Goal: Task Accomplishment & Management: Manage account settings

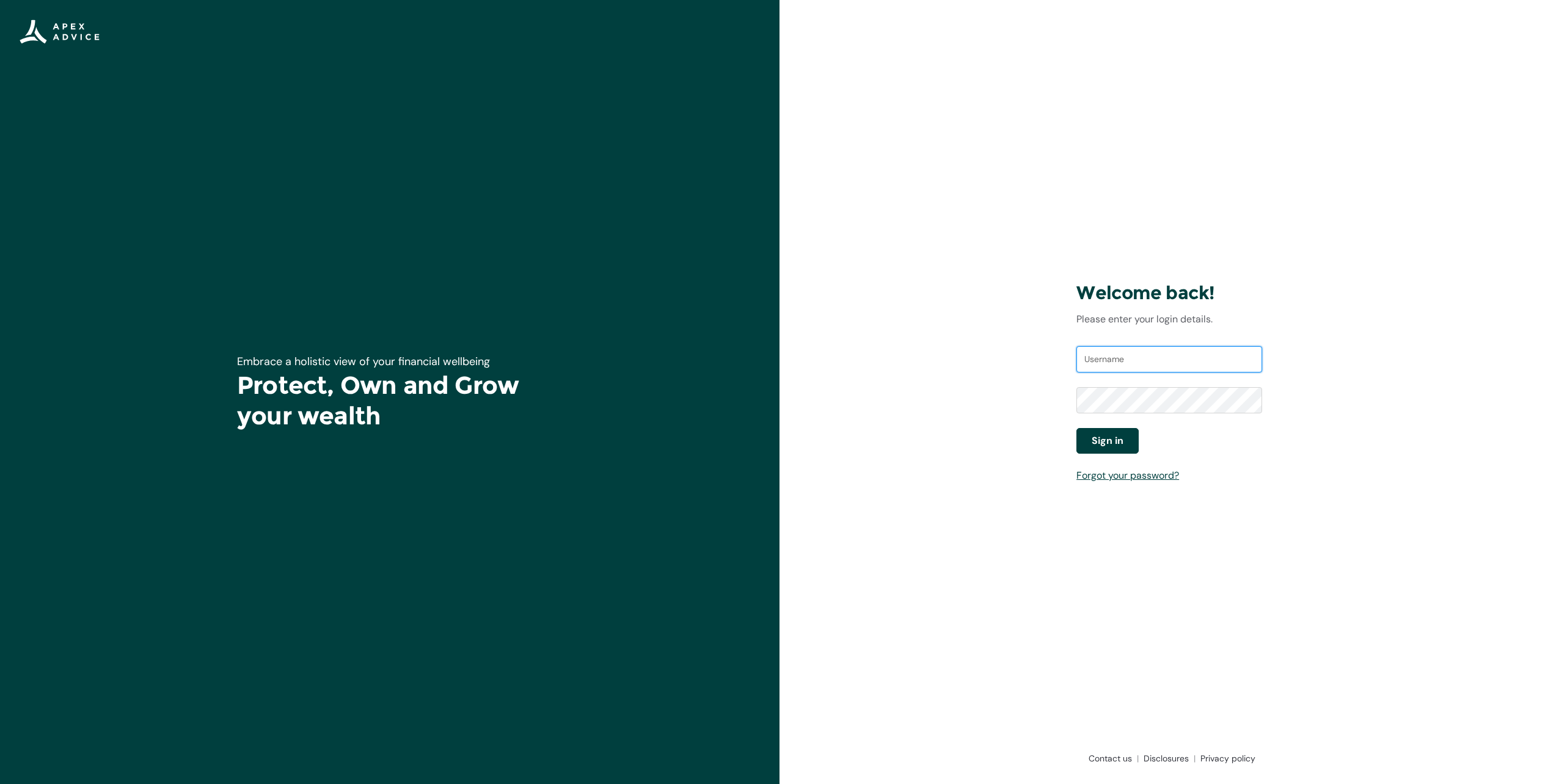
type input "[EMAIL_ADDRESS][DOMAIN_NAME]"
click at [1109, 438] on span "Sign in" at bounding box center [1108, 441] width 32 height 14
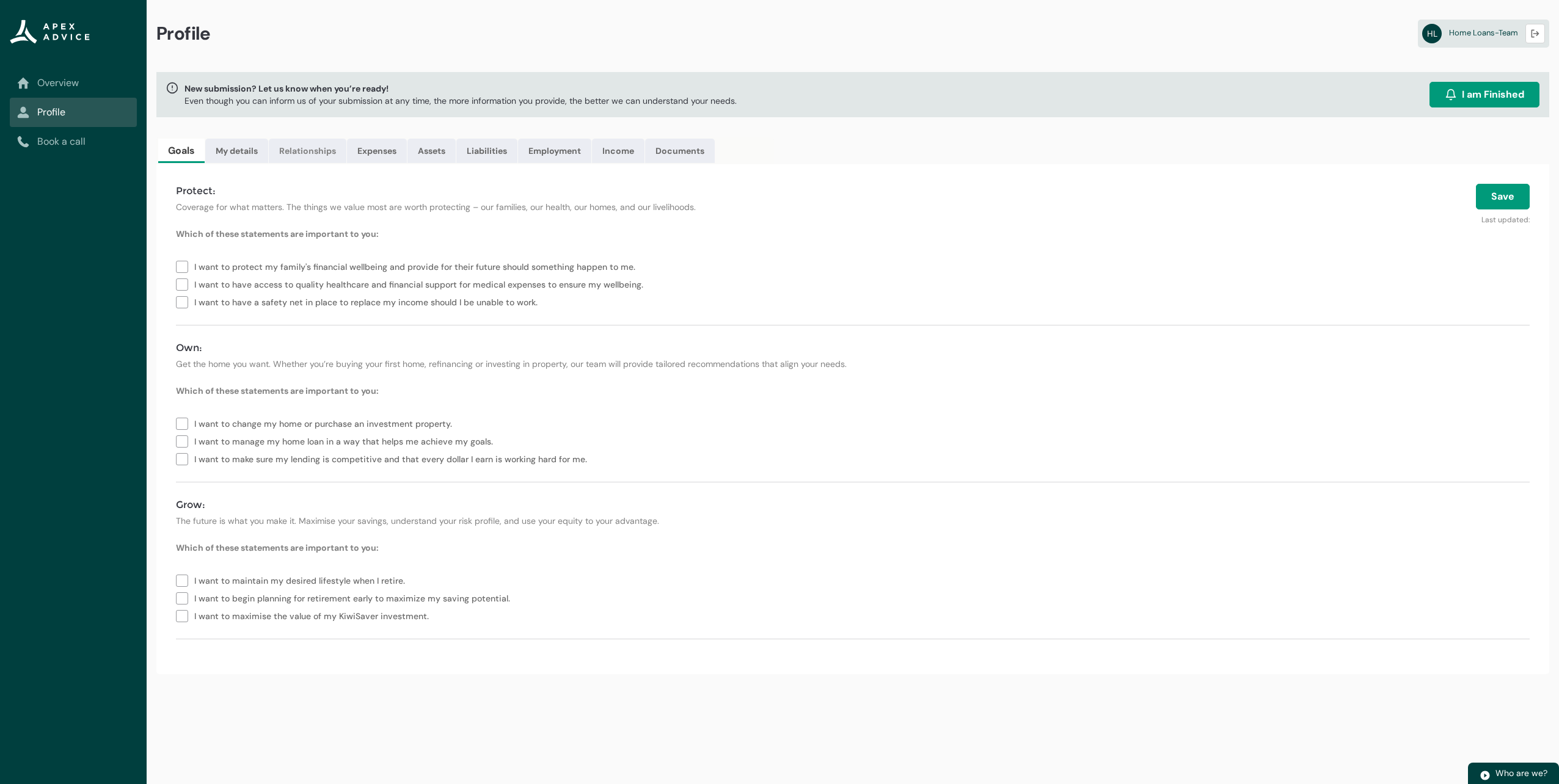
click at [318, 147] on link "Relationships" at bounding box center [307, 151] width 78 height 25
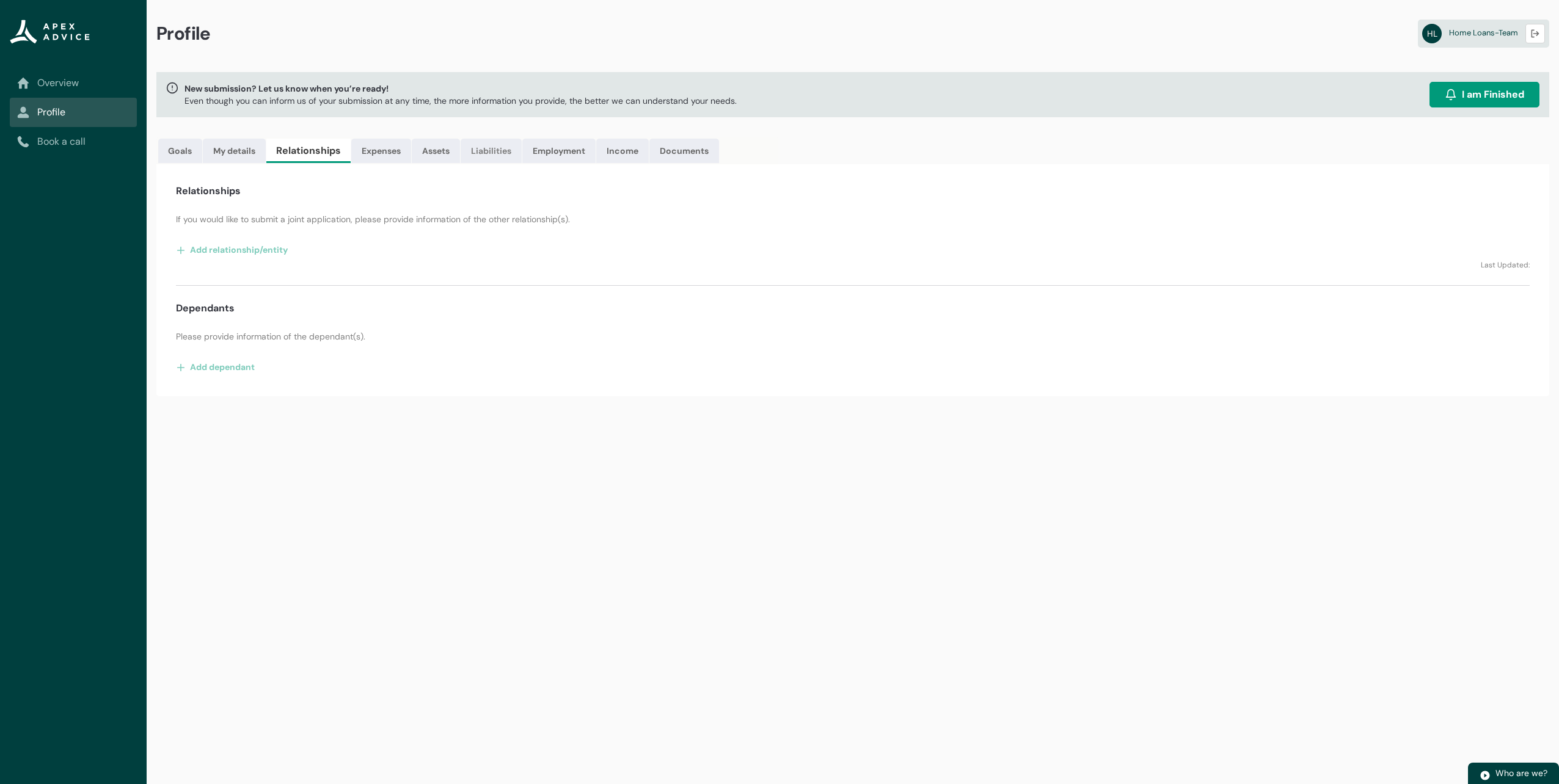
click at [508, 146] on link "Liabilities" at bounding box center [491, 151] width 61 height 25
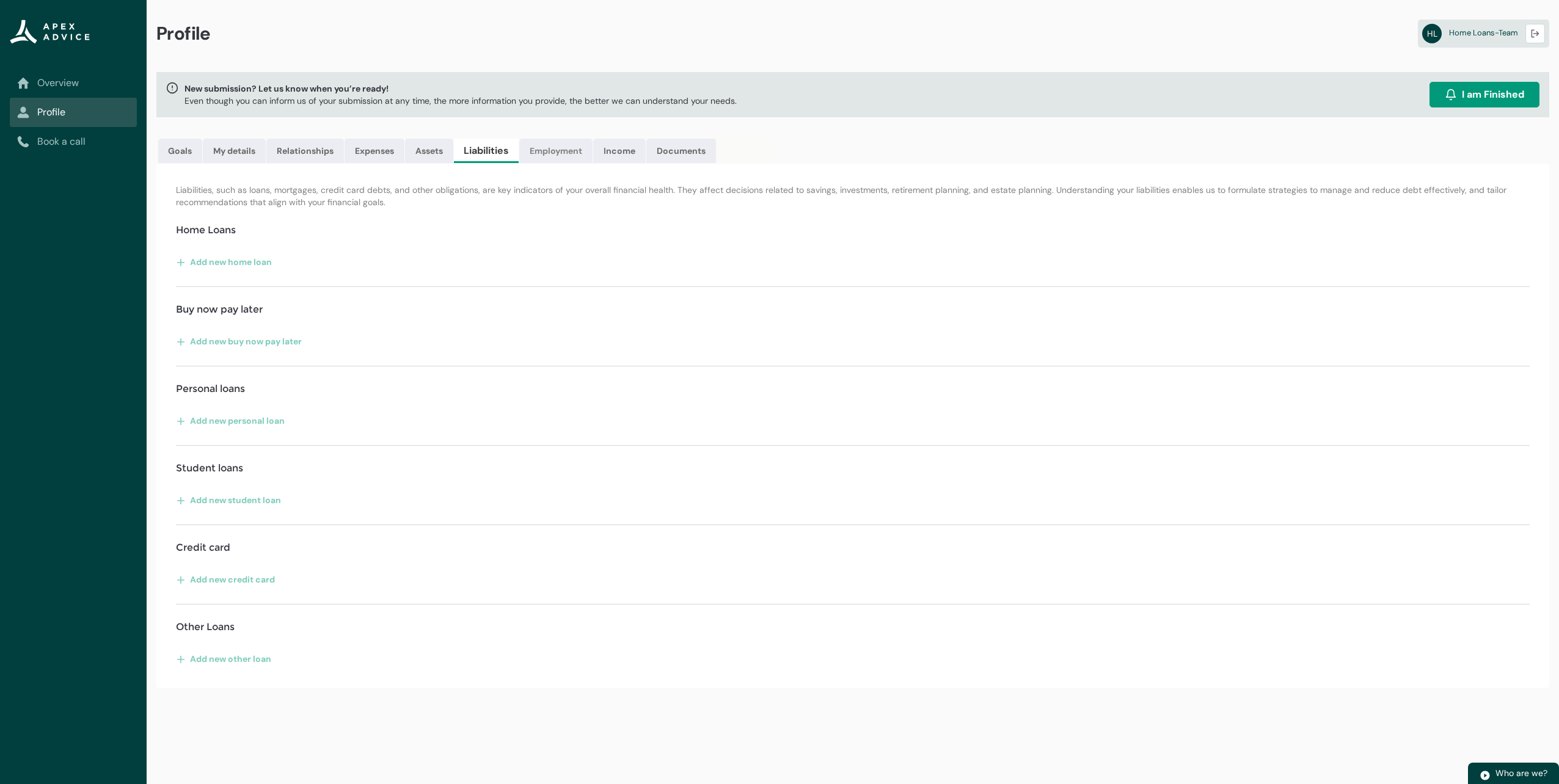
click at [553, 149] on link "Employment" at bounding box center [556, 151] width 73 height 25
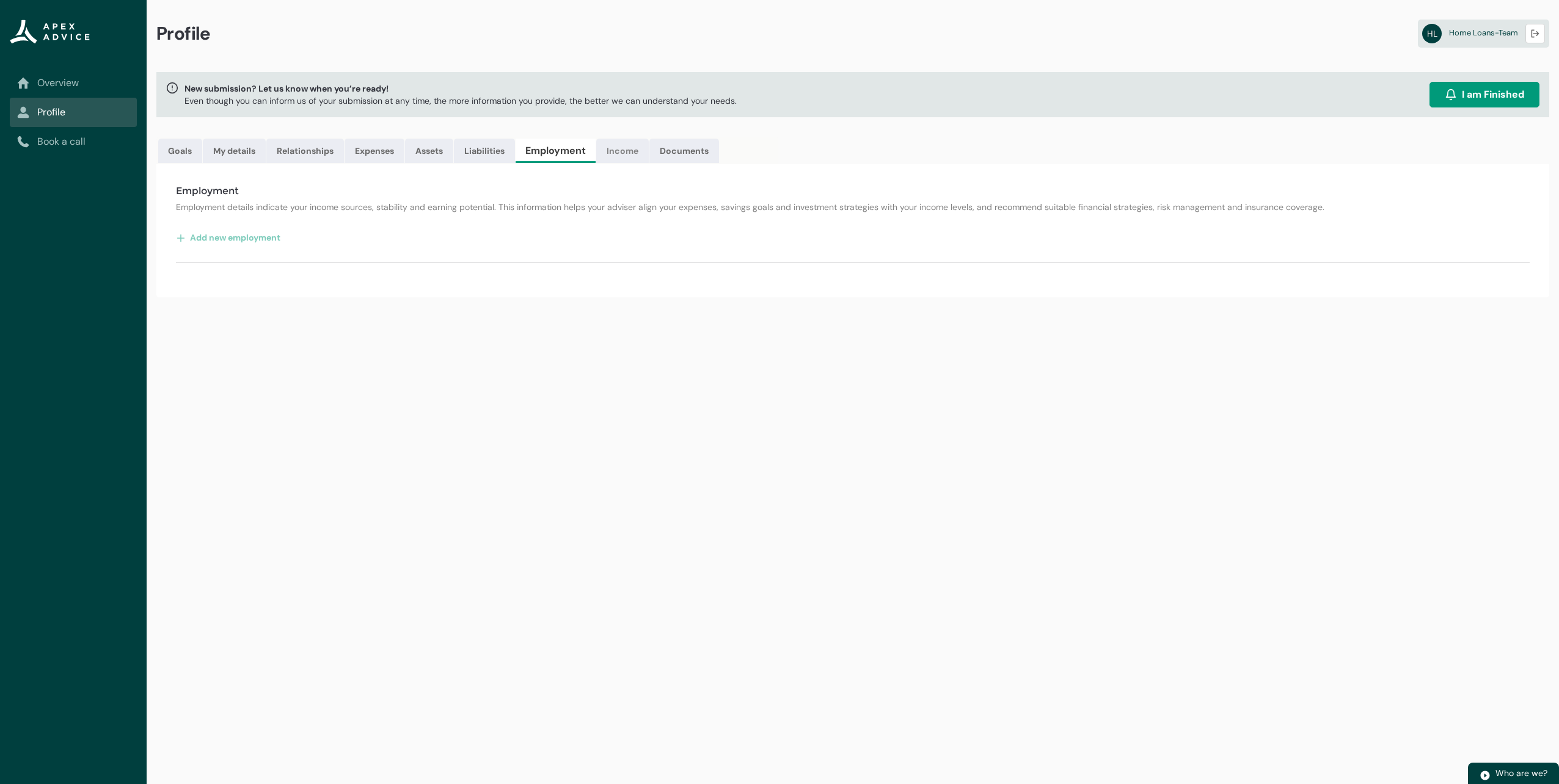
click at [620, 151] on link "Income" at bounding box center [622, 151] width 52 height 25
click at [1533, 35] on lightning-primitive-icon "button" at bounding box center [1535, 34] width 9 height 9
